Goal: Register for event/course

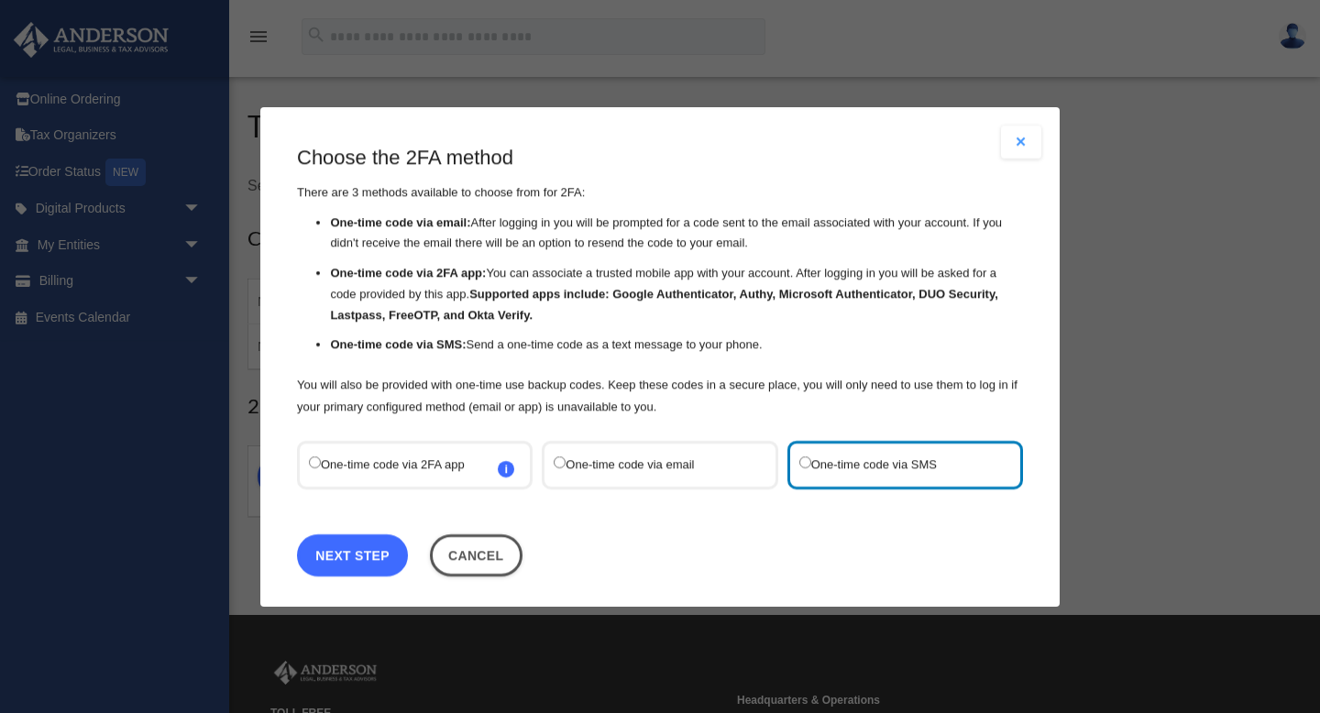
click at [309, 562] on link "Next Step" at bounding box center [352, 554] width 111 height 42
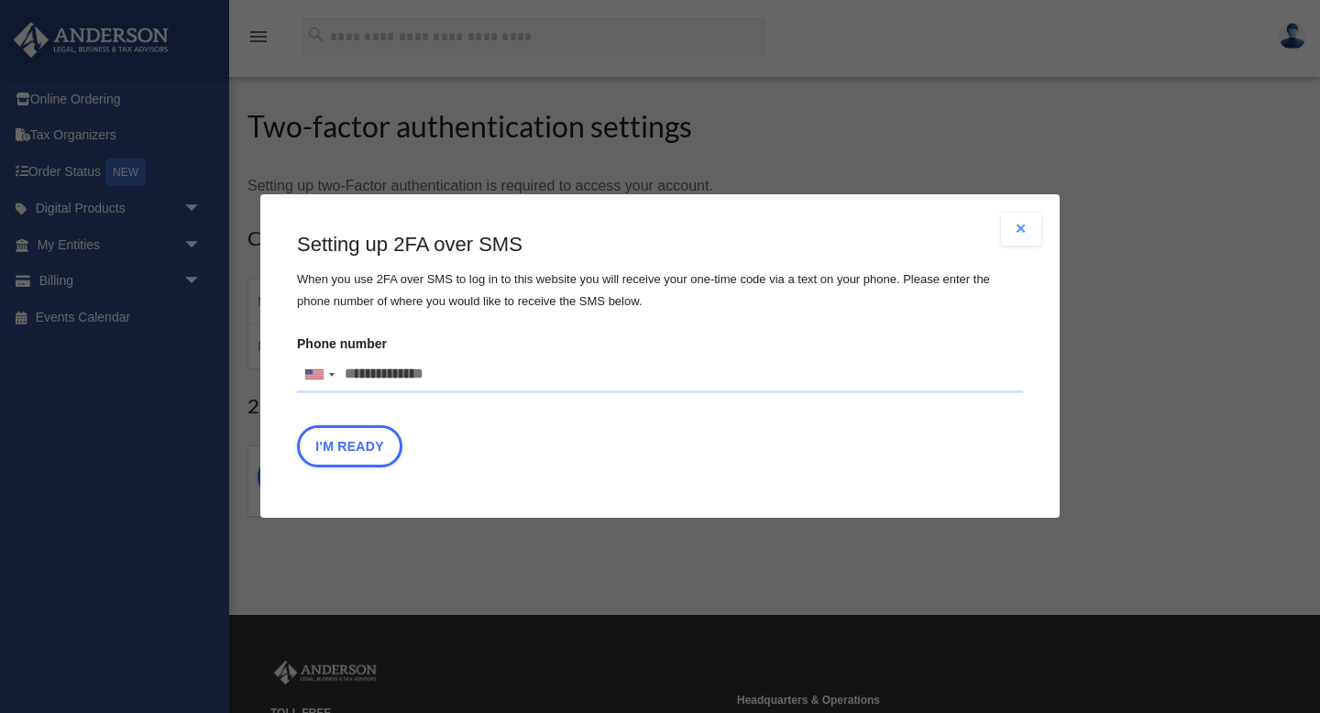
click at [464, 383] on input "Phone number United States +1 United Kingdom +44 Afghanistan (‫افغانستان‬‎) +93…" at bounding box center [660, 375] width 726 height 37
click at [457, 368] on input "Phone number United States +1 United Kingdom +44 Afghanistan (‫افغانستان‬‎) +93…" at bounding box center [660, 375] width 726 height 37
type input "**********"
click at [369, 450] on button "I'm Ready" at bounding box center [349, 447] width 105 height 42
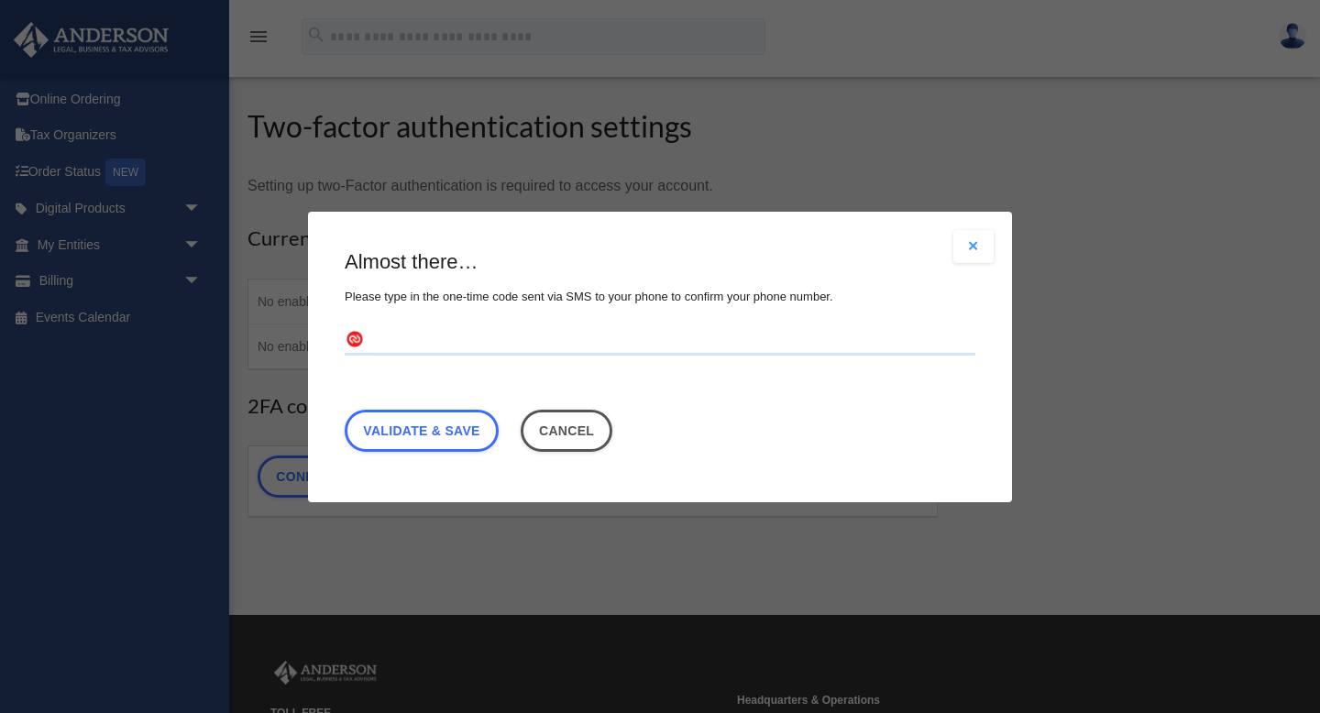
click at [434, 336] on input "text" at bounding box center [660, 339] width 631 height 29
type input "******"
click at [397, 415] on link "Validate & Save" at bounding box center [422, 430] width 154 height 42
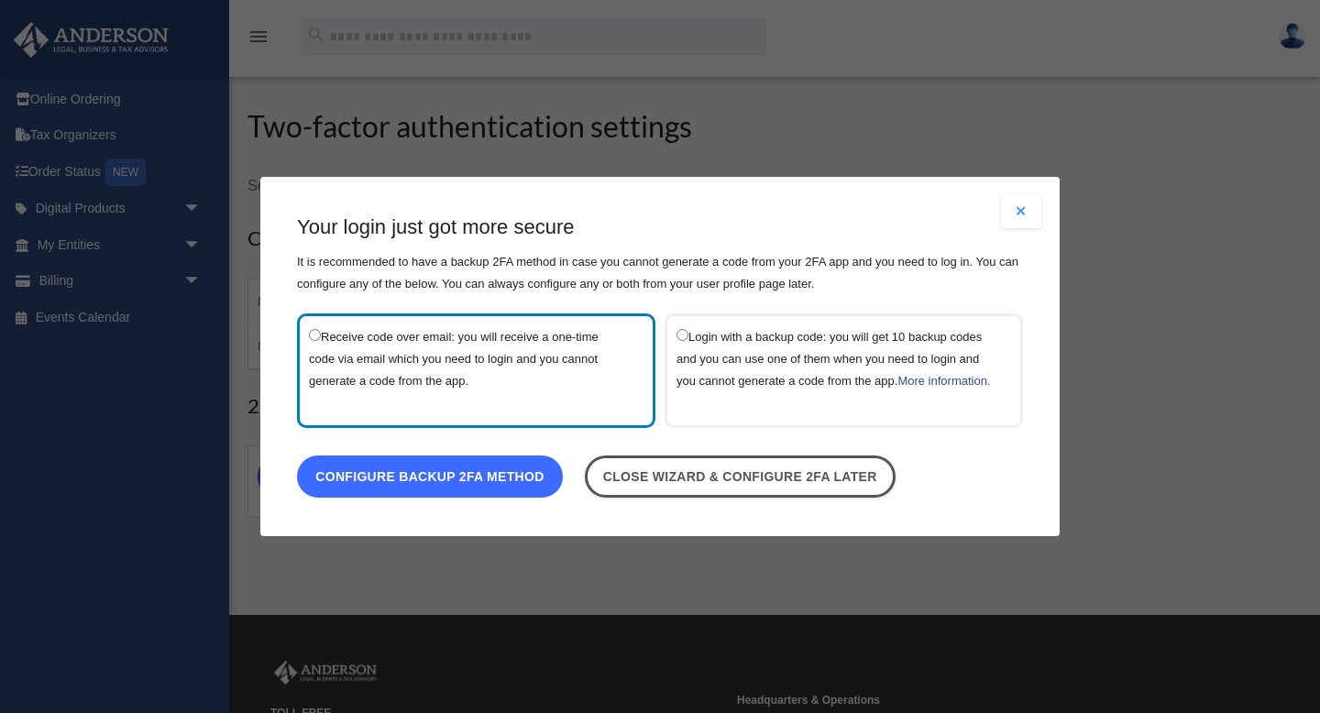
click at [459, 492] on link "Configure backup 2FA method" at bounding box center [430, 477] width 266 height 42
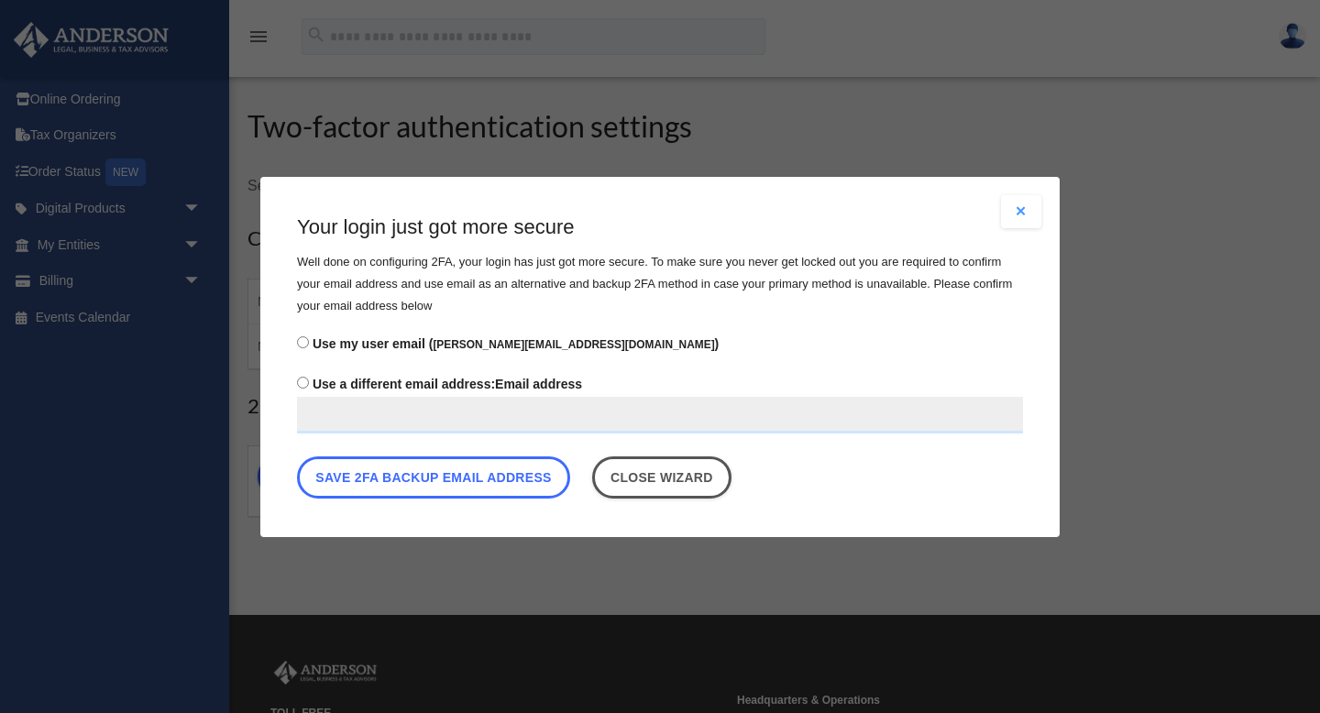
click at [459, 492] on button "Save 2FA backup email address" at bounding box center [433, 477] width 273 height 42
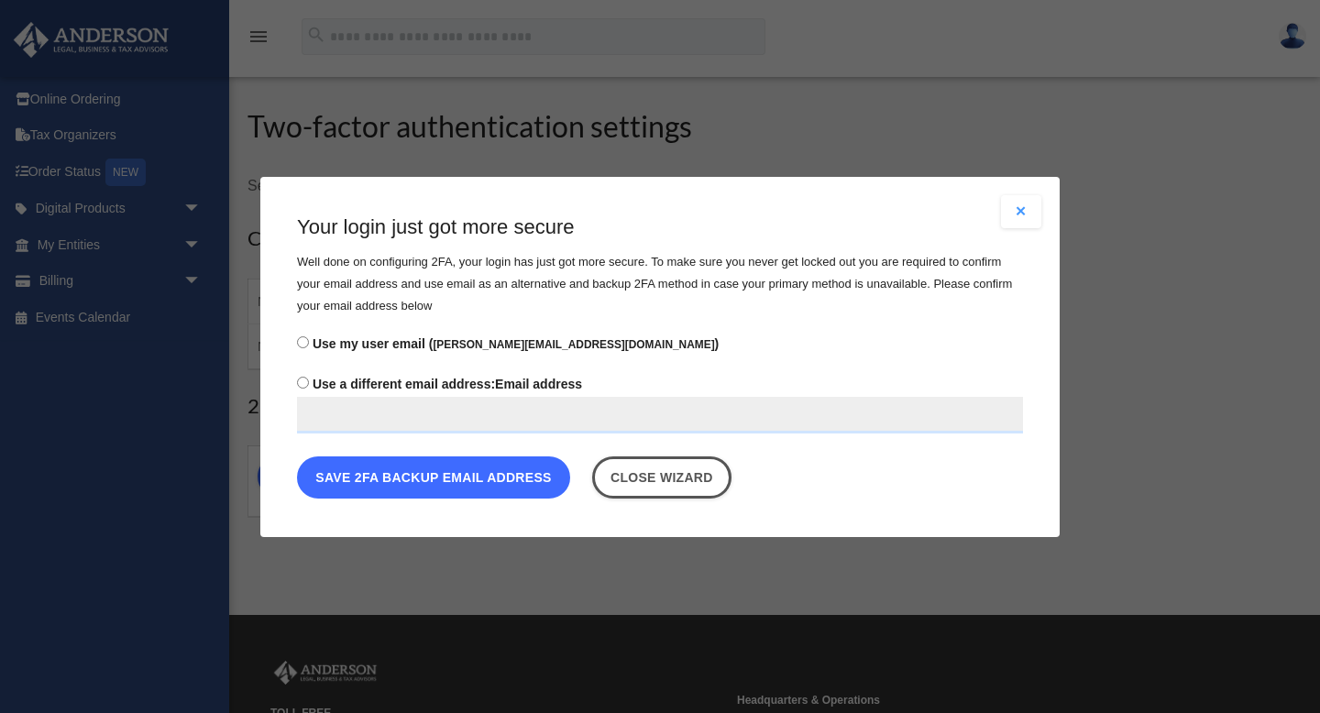
click at [459, 480] on button "Save 2FA backup email address" at bounding box center [433, 477] width 273 height 42
click at [458, 471] on button "Save 2FA backup email address" at bounding box center [433, 477] width 273 height 42
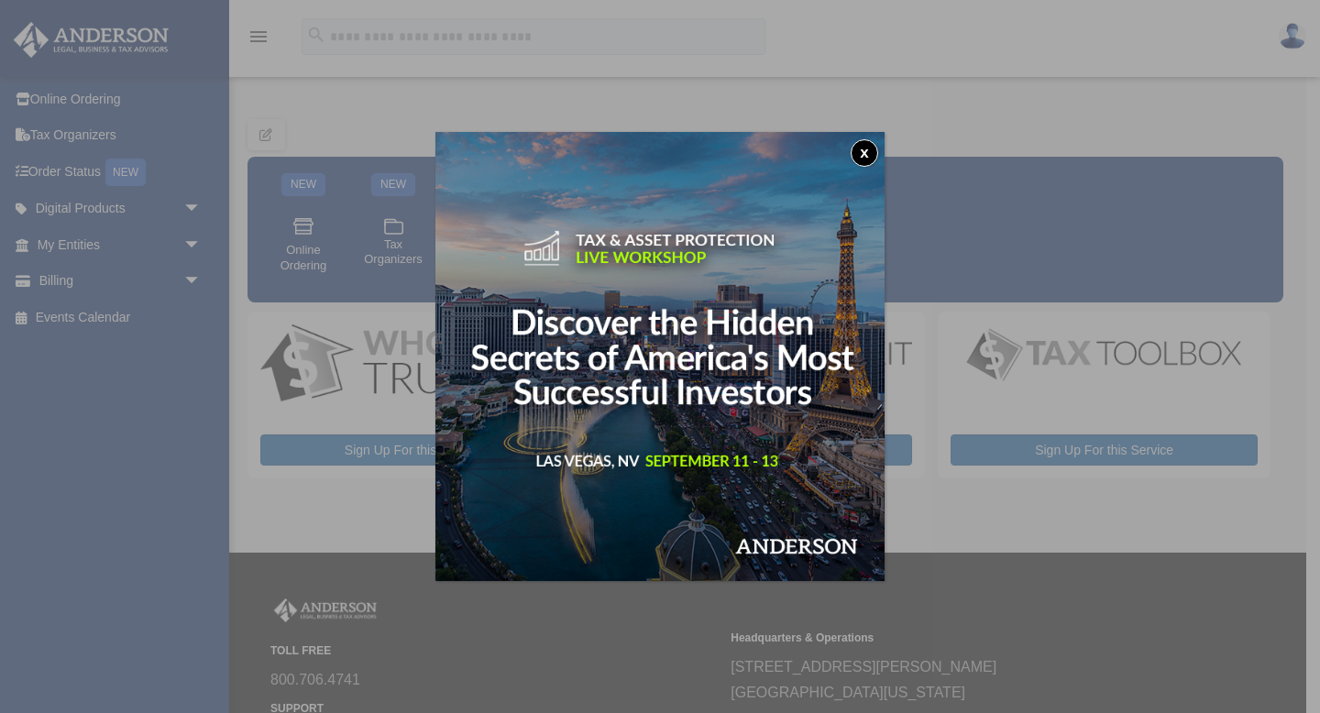
click at [575, 42] on div "x" at bounding box center [660, 356] width 1320 height 713
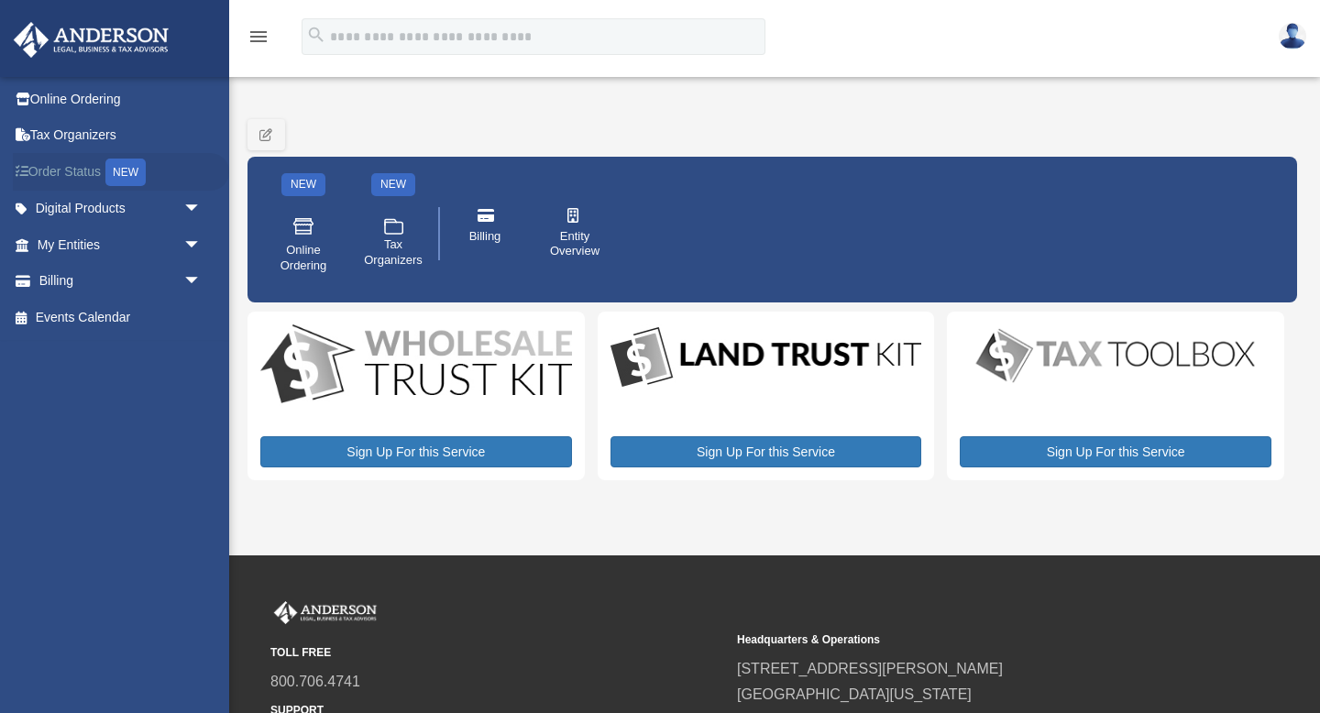
click at [87, 172] on link "Order Status NEW" at bounding box center [121, 172] width 216 height 38
click at [80, 104] on link "Online Ordering" at bounding box center [121, 99] width 216 height 37
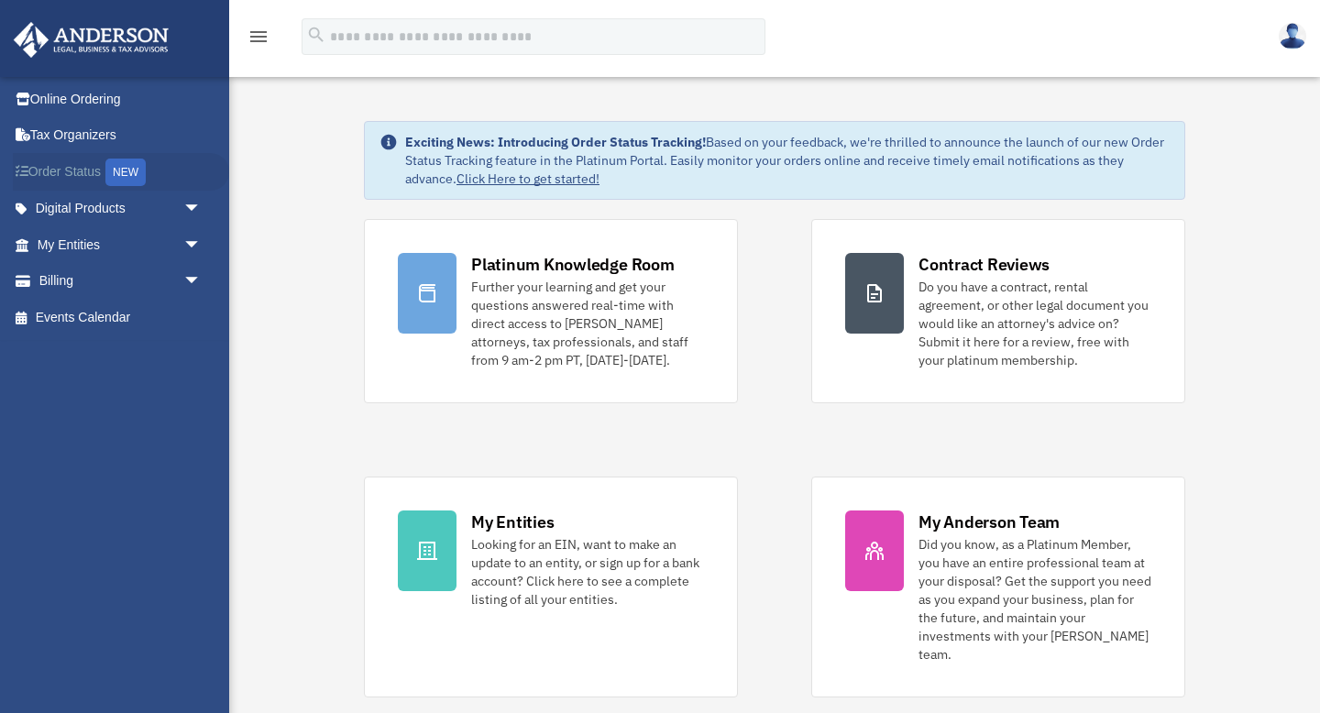
click at [89, 173] on link "Order Status NEW" at bounding box center [121, 172] width 216 height 38
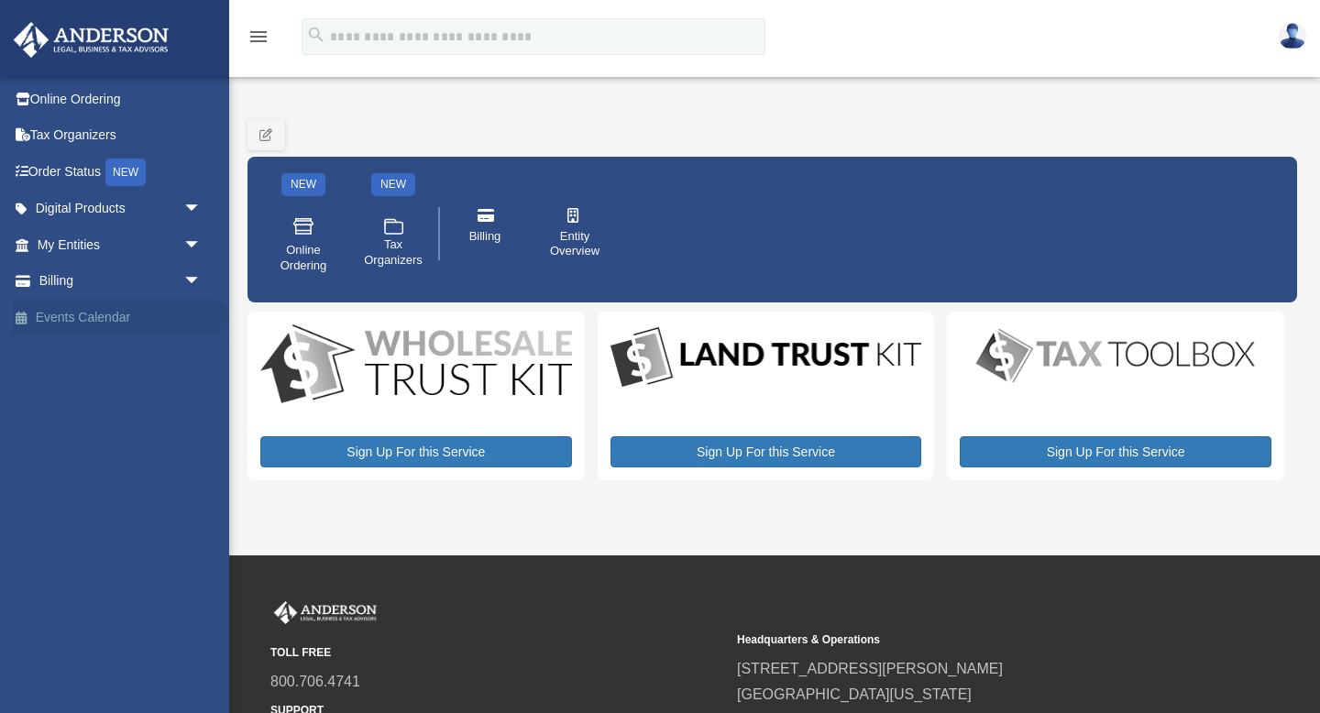
click at [93, 322] on link "Events Calendar" at bounding box center [121, 317] width 216 height 37
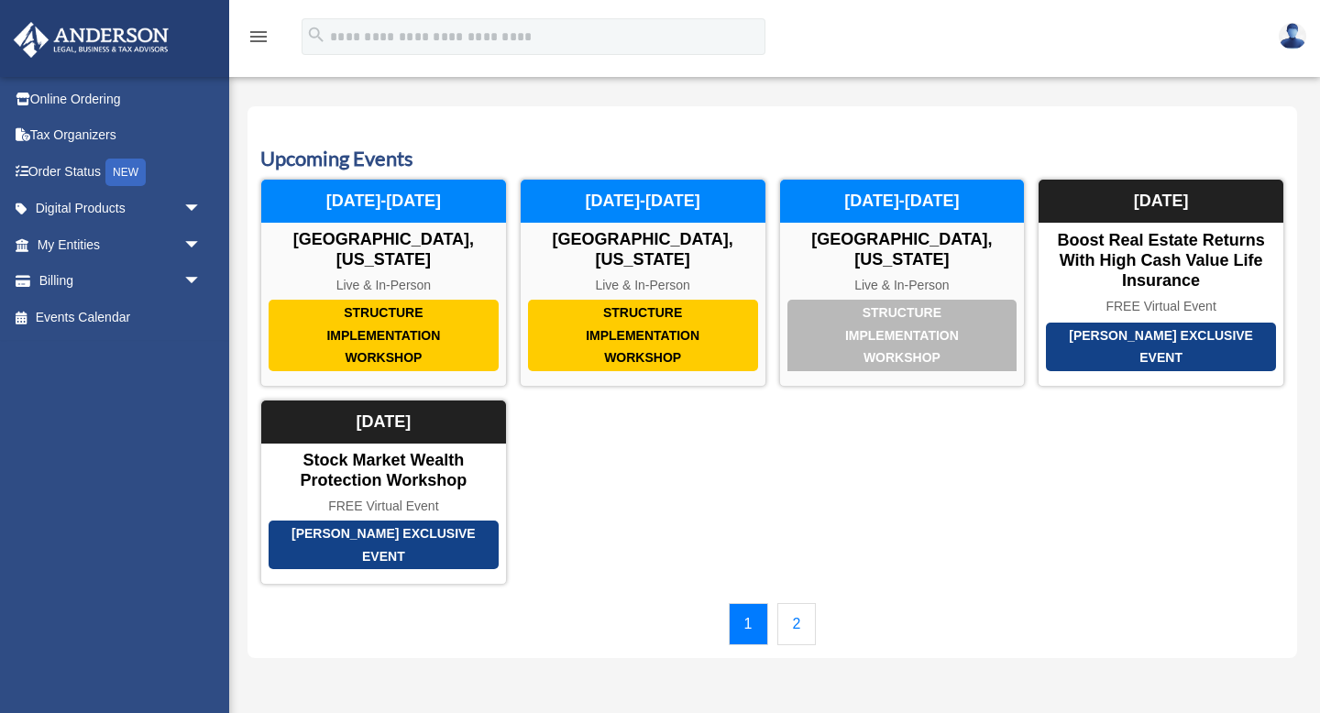
click at [802, 621] on link "2" at bounding box center [796, 624] width 39 height 42
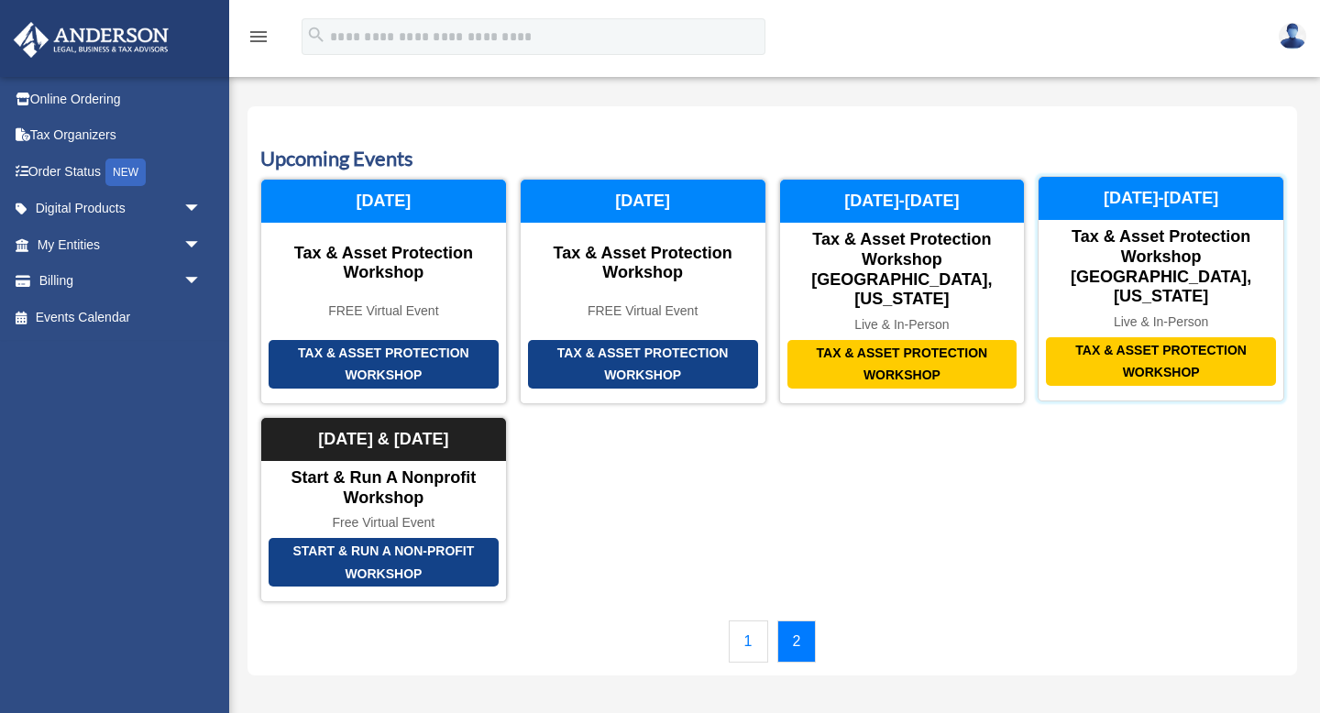
click at [1151, 341] on div "Tax & Asset Protection Workshop" at bounding box center [1161, 361] width 230 height 49
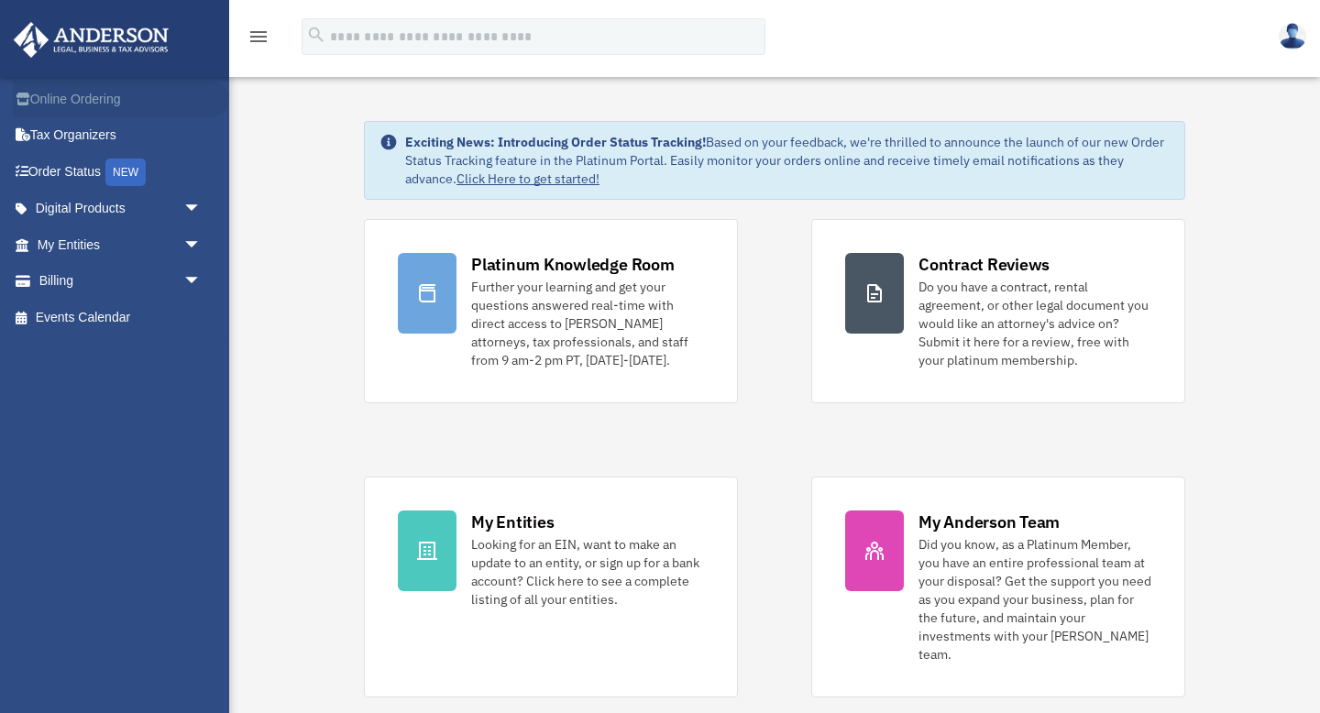
click at [81, 94] on link "Online Ordering" at bounding box center [121, 99] width 216 height 37
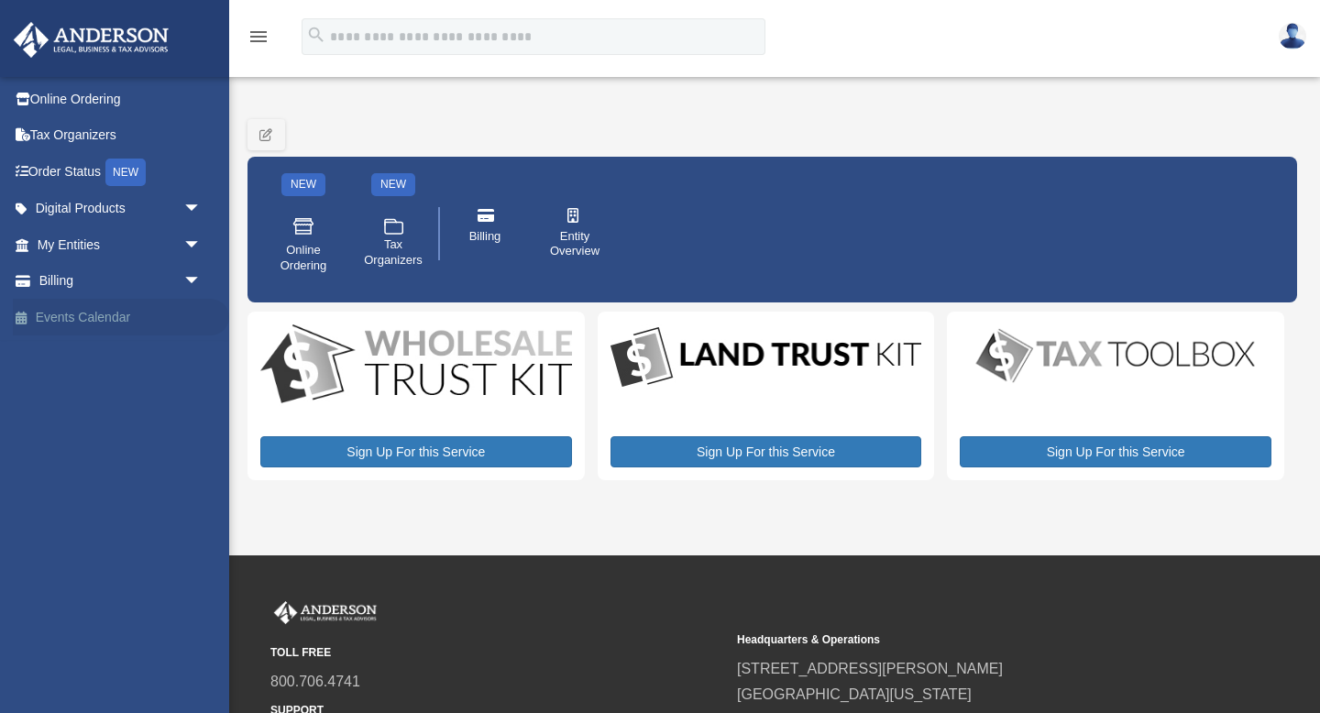
click at [72, 315] on link "Events Calendar" at bounding box center [121, 317] width 216 height 37
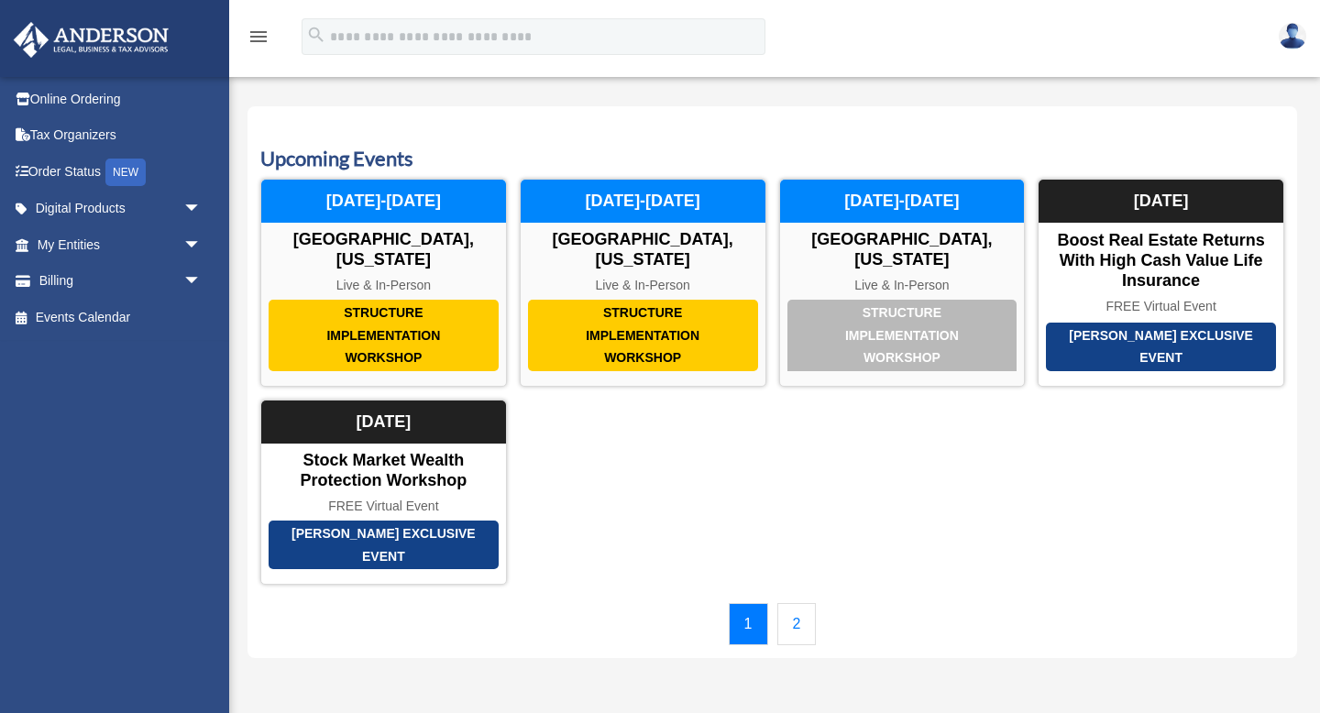
click at [792, 623] on link "2" at bounding box center [796, 624] width 39 height 42
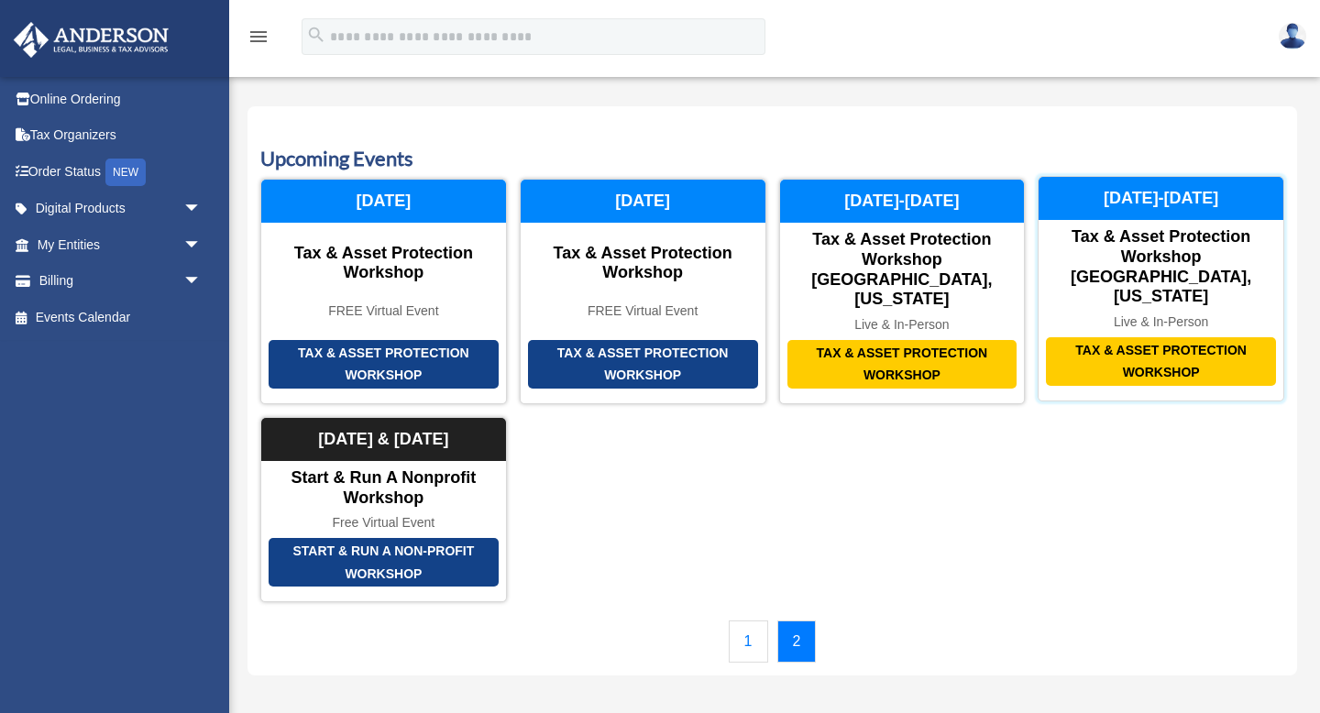
click at [1164, 255] on div "Tax & Asset Protection Workshop Las Vegas, Nevada" at bounding box center [1160, 266] width 245 height 79
